Goal: Task Accomplishment & Management: Use online tool/utility

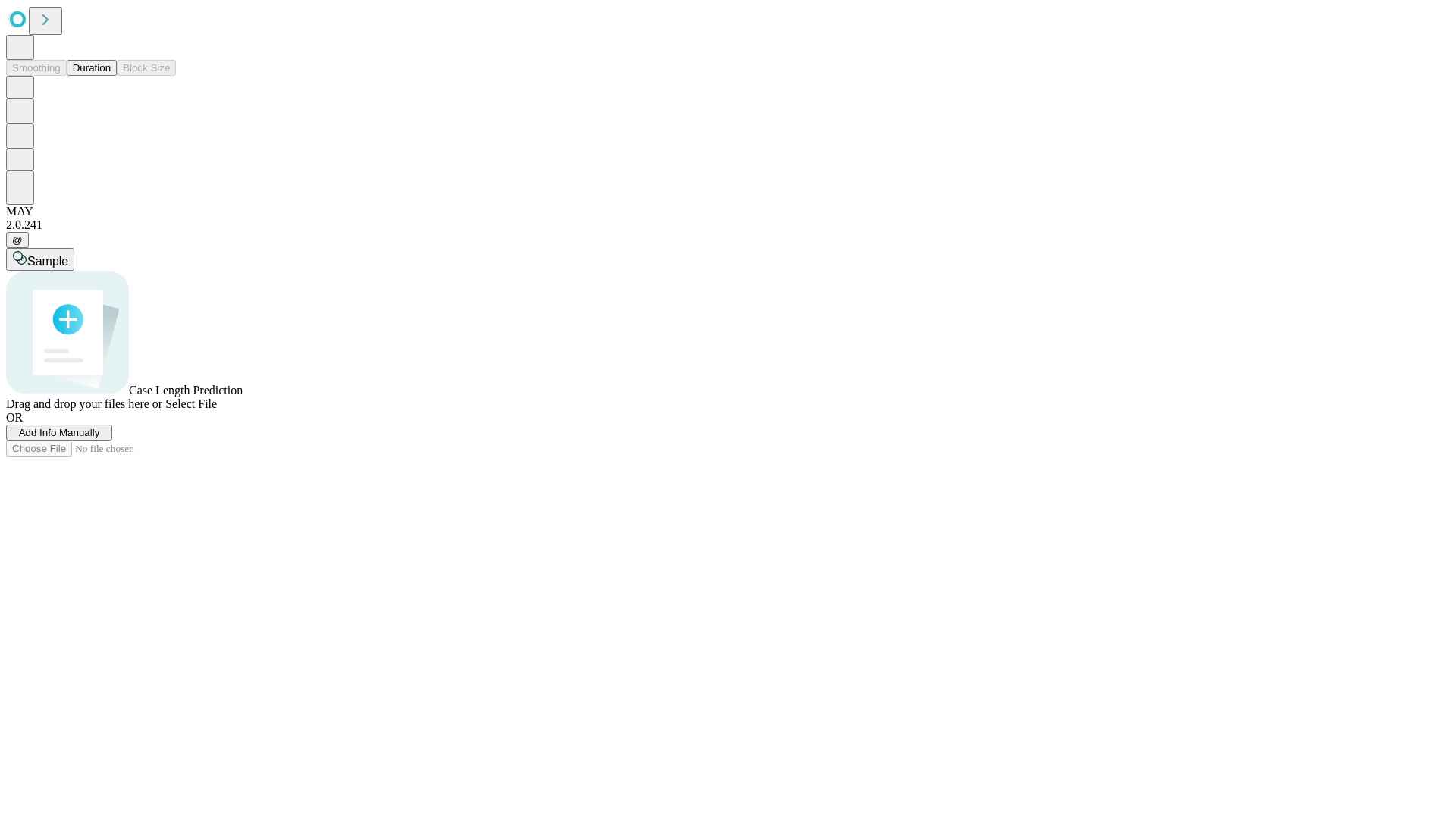
click at [111, 76] on button "Duration" at bounding box center [91, 68] width 50 height 16
click at [100, 438] on span "Add Info Manually" at bounding box center [60, 433] width 81 height 12
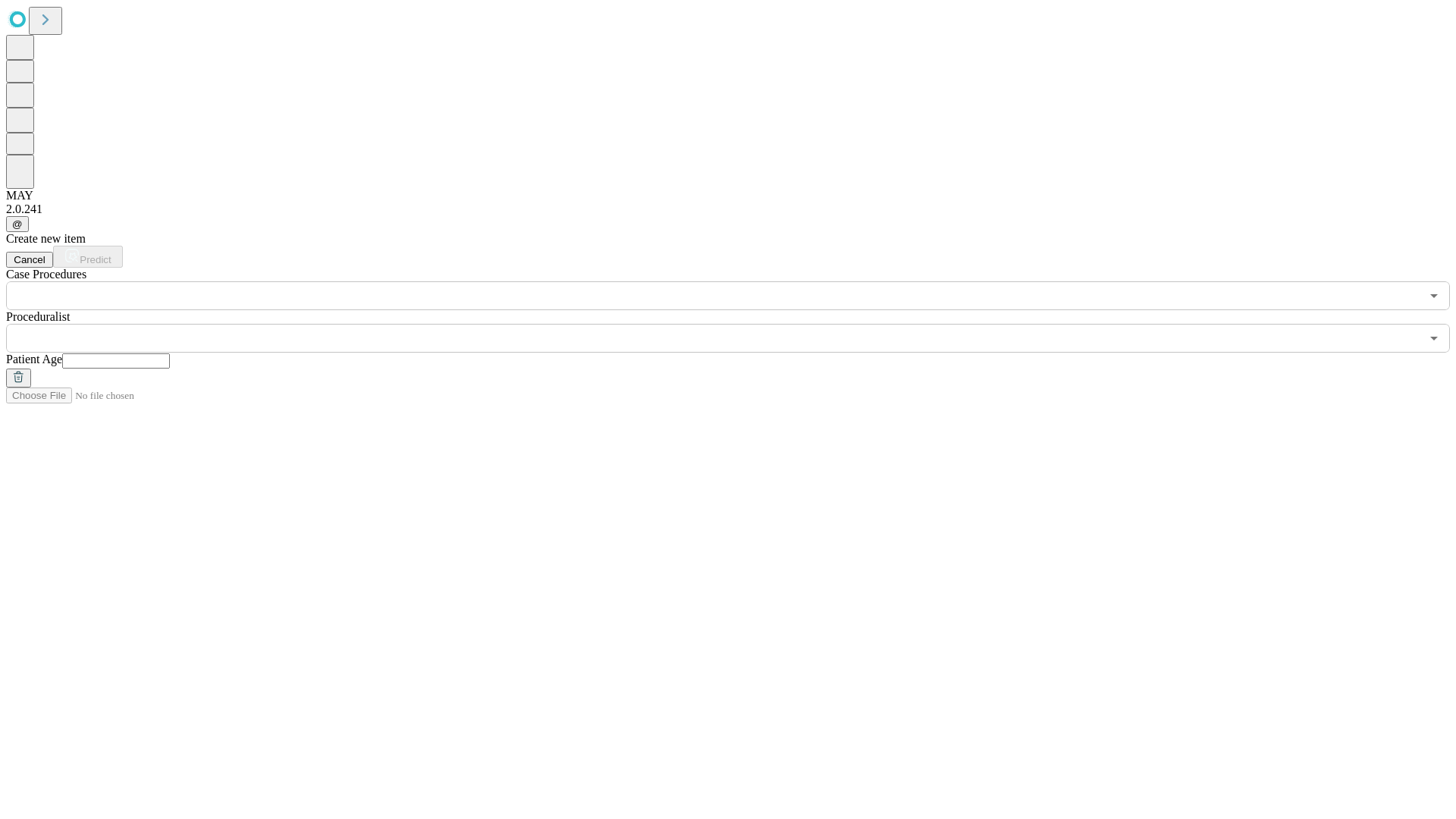
click at [170, 353] on input "text" at bounding box center [116, 360] width 107 height 15
type input "**"
click at [739, 324] on input "text" at bounding box center [714, 339] width 1414 height 29
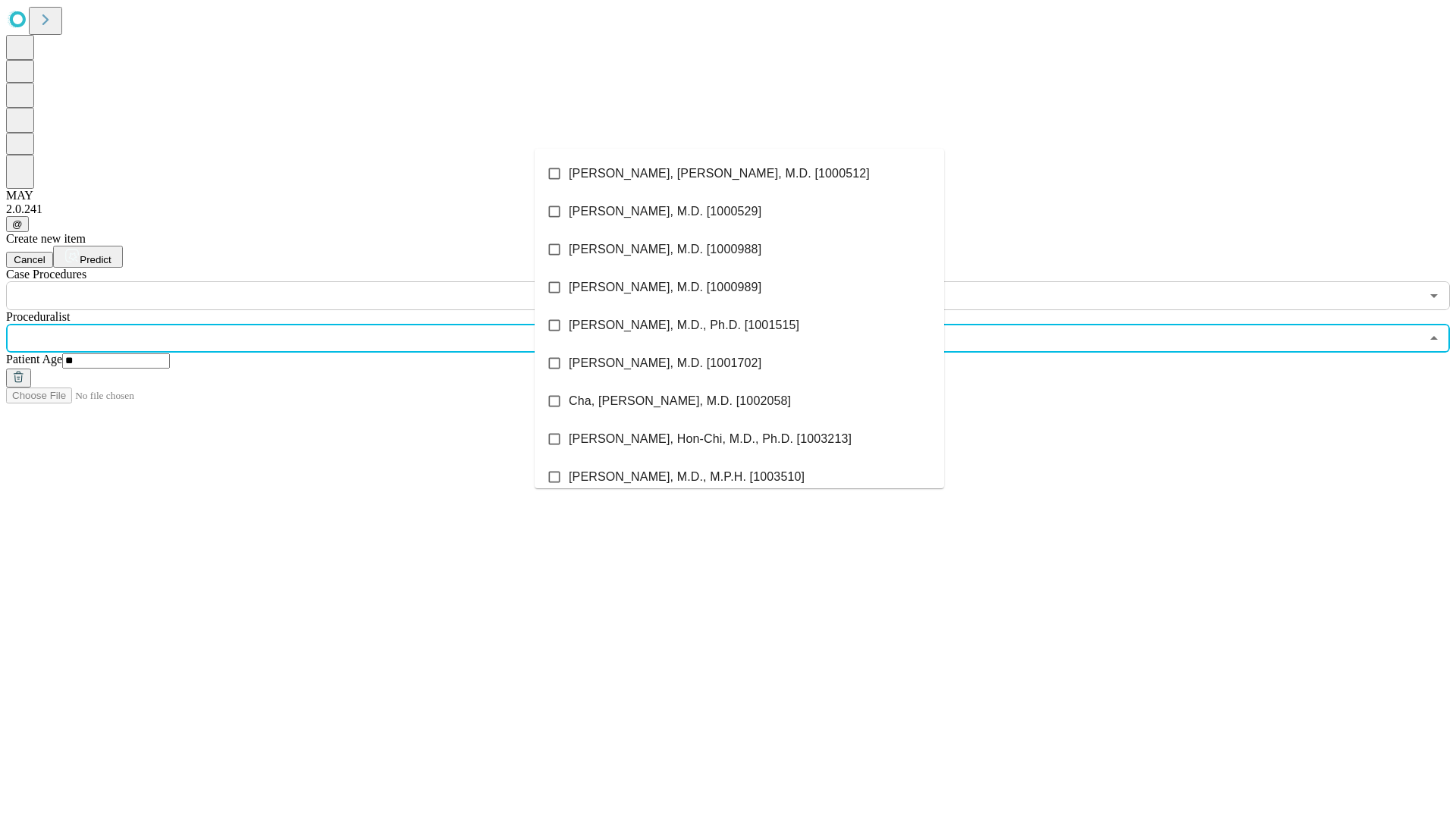
click at [740, 173] on li "[PERSON_NAME], [PERSON_NAME], M.D. [1000512]" at bounding box center [739, 173] width 409 height 38
